Goal: Information Seeking & Learning: Learn about a topic

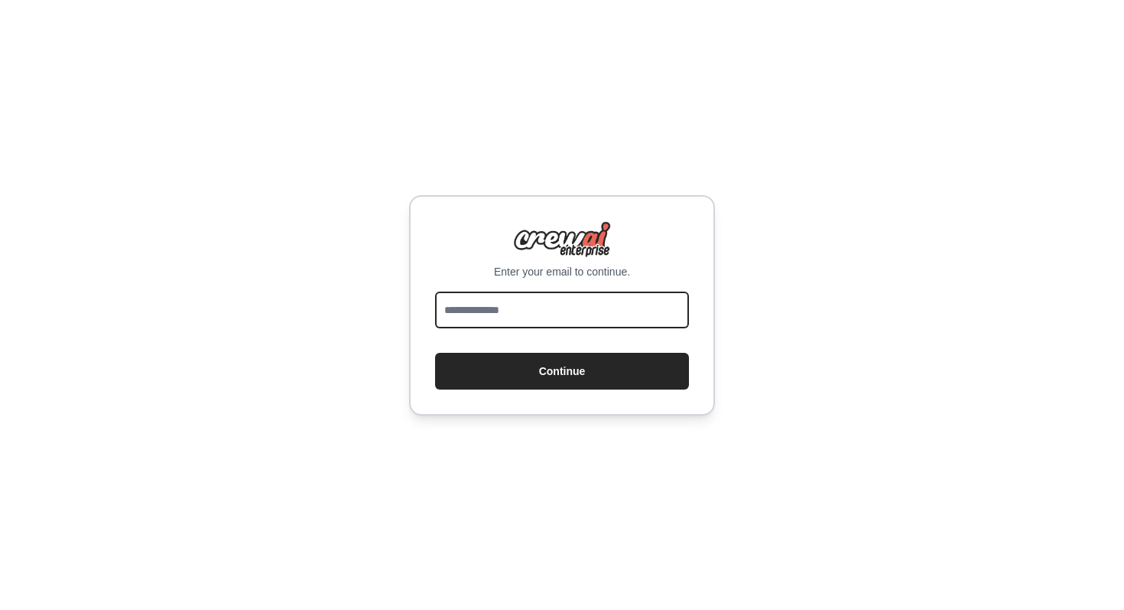
click at [493, 308] on input "email" at bounding box center [562, 309] width 254 height 37
type input "**********"
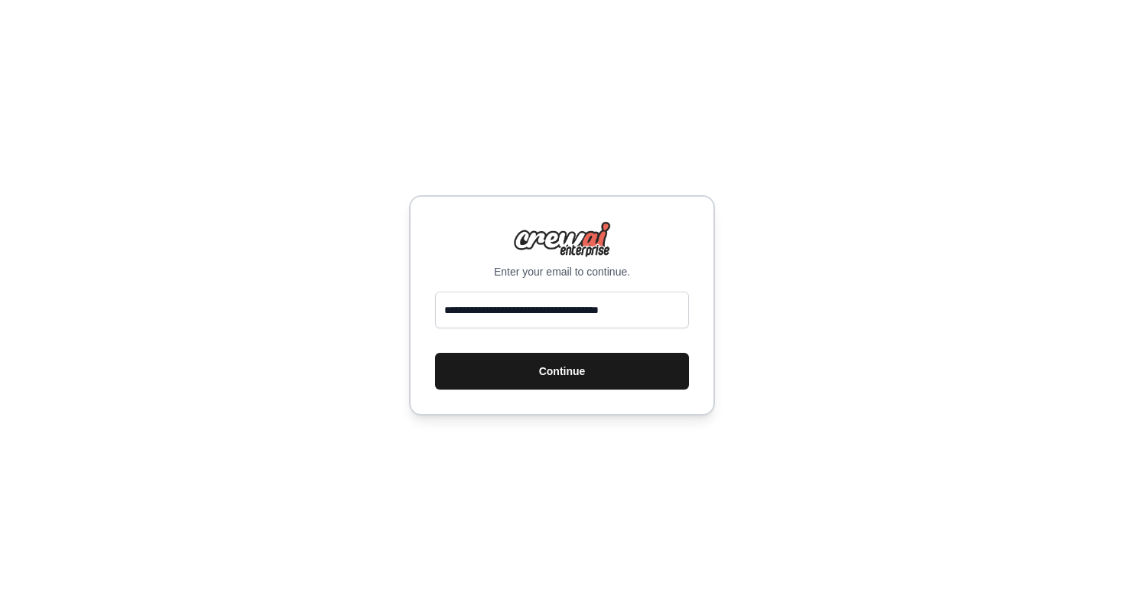
click at [547, 367] on button "Continue" at bounding box center [562, 371] width 254 height 37
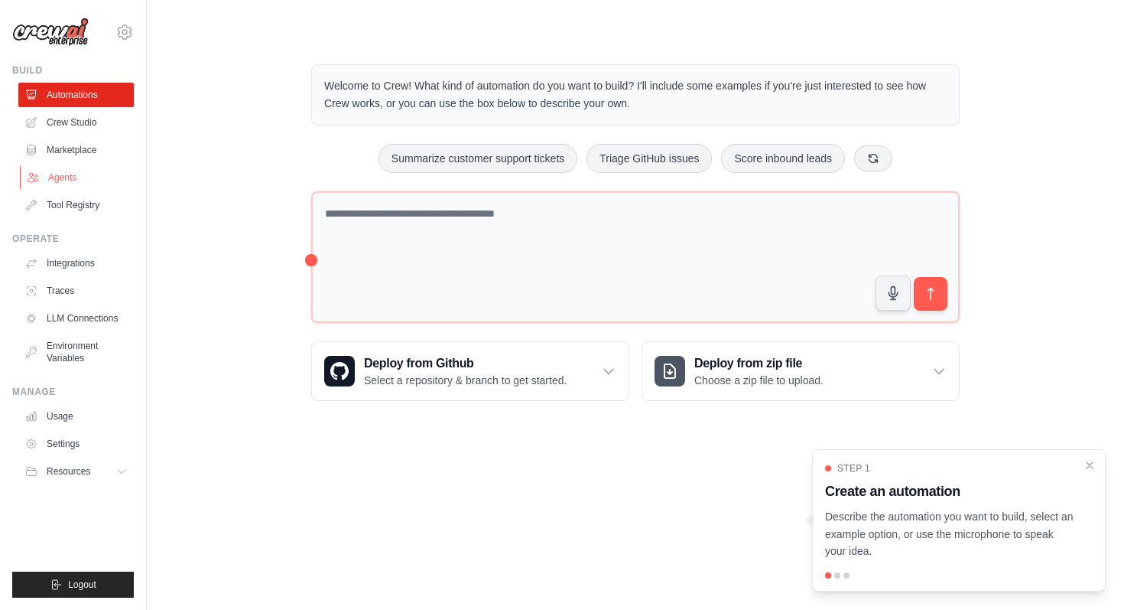
click at [65, 176] on link "Agents" at bounding box center [77, 177] width 115 height 24
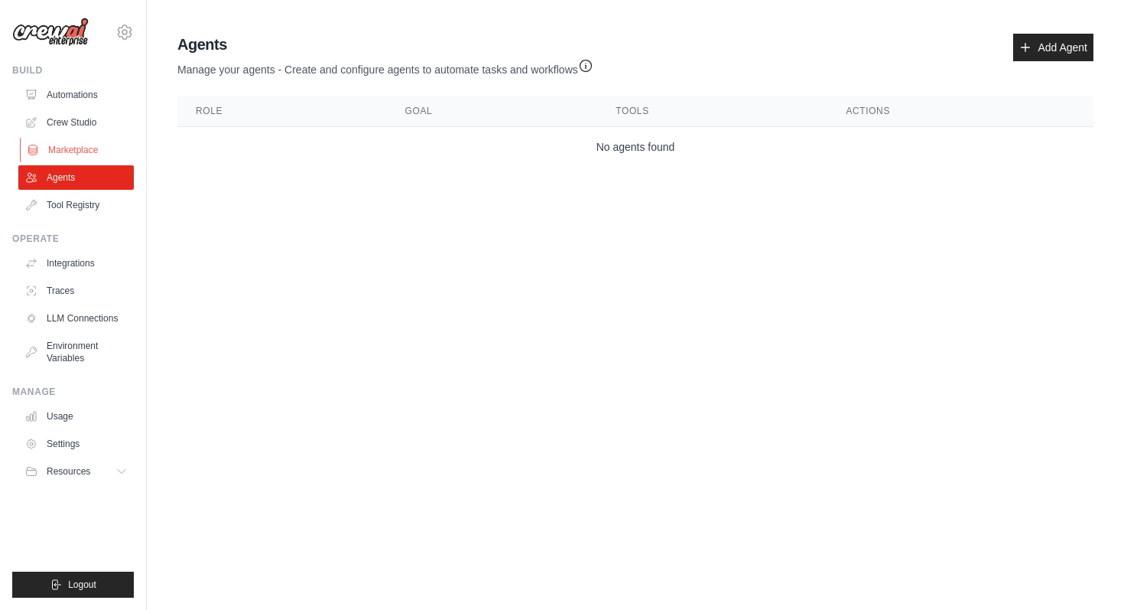
click at [67, 151] on link "Marketplace" at bounding box center [77, 150] width 115 height 24
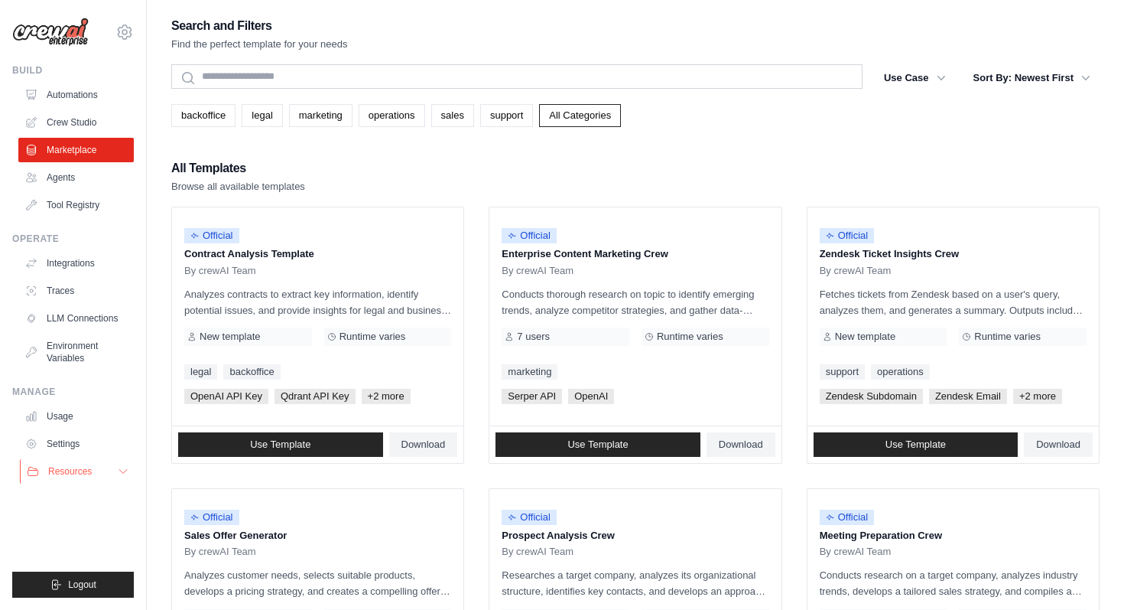
click at [80, 466] on span "Resources" at bounding box center [70, 471] width 44 height 12
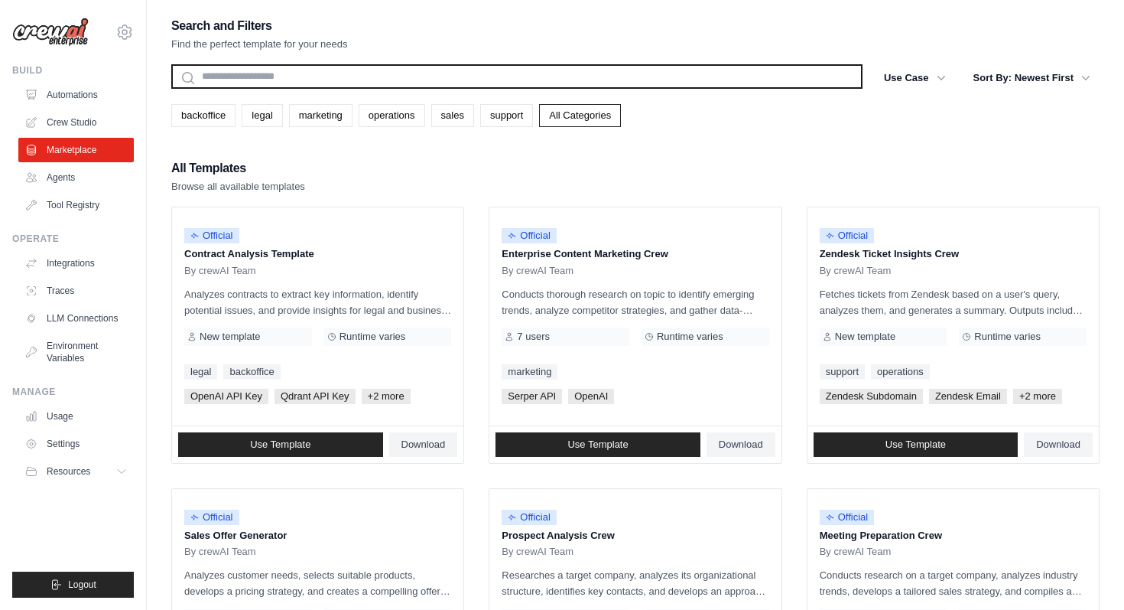
click at [250, 72] on input "text" at bounding box center [516, 76] width 691 height 24
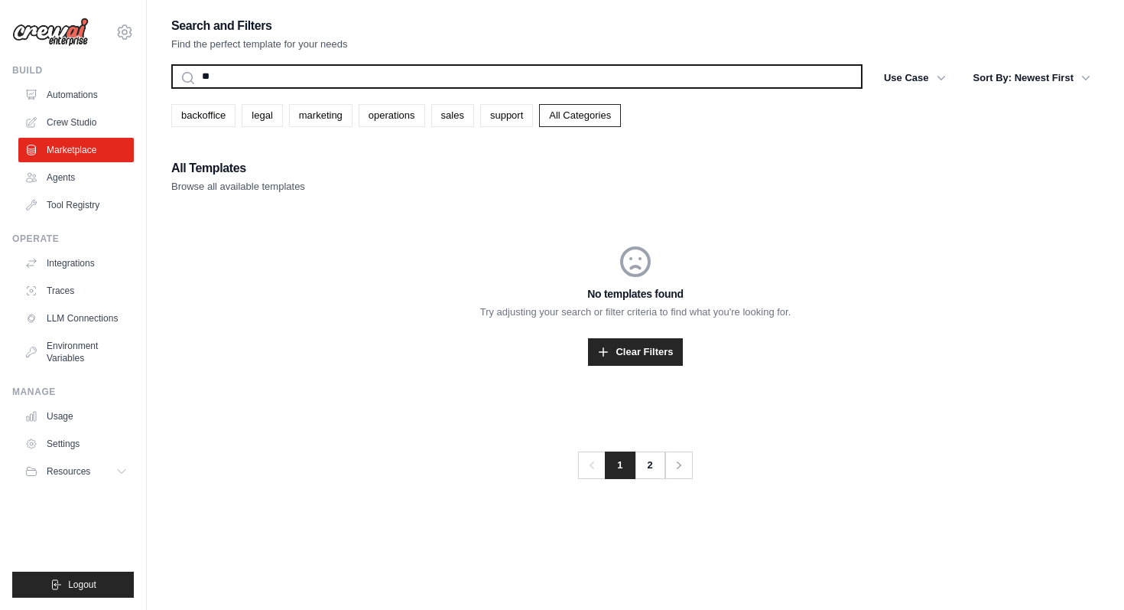
type input "*"
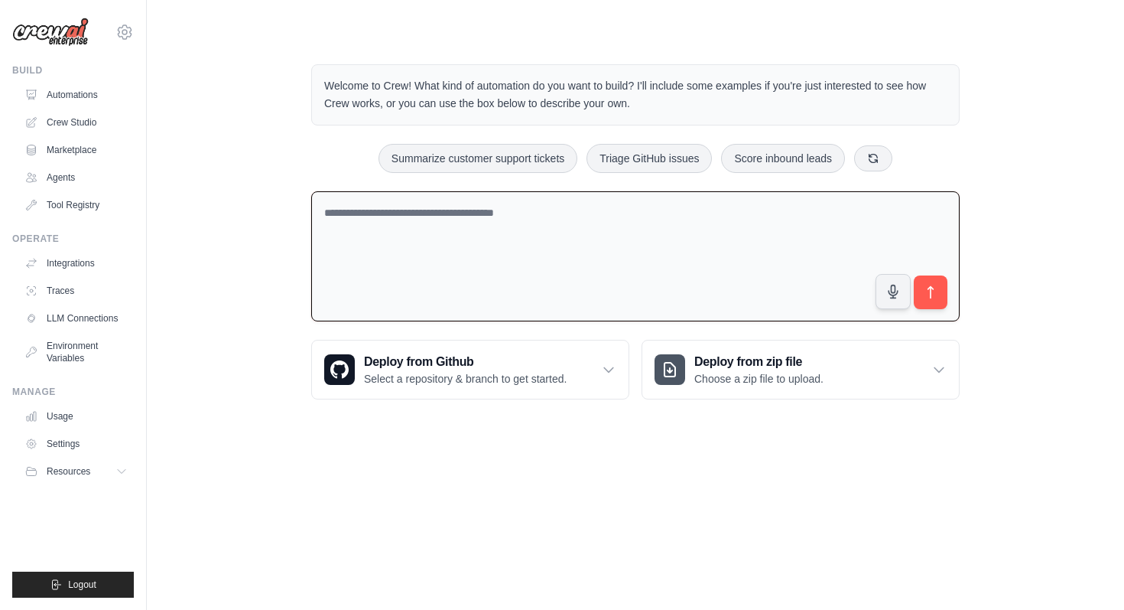
click at [444, 208] on textarea at bounding box center [635, 256] width 649 height 131
